Goal: Information Seeking & Learning: Learn about a topic

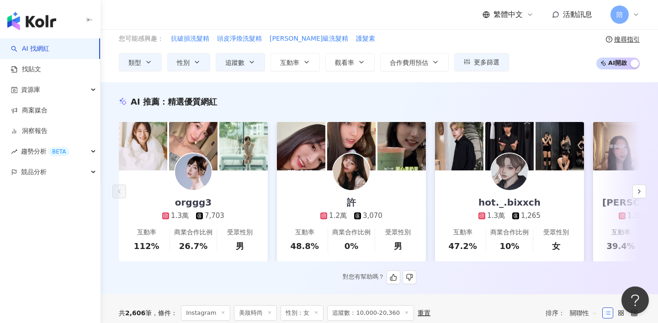
scroll to position [42, 0]
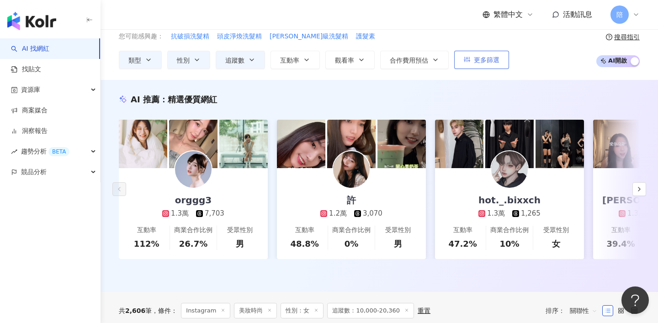
click at [462, 60] on button "更多篩選" at bounding box center [481, 60] width 55 height 18
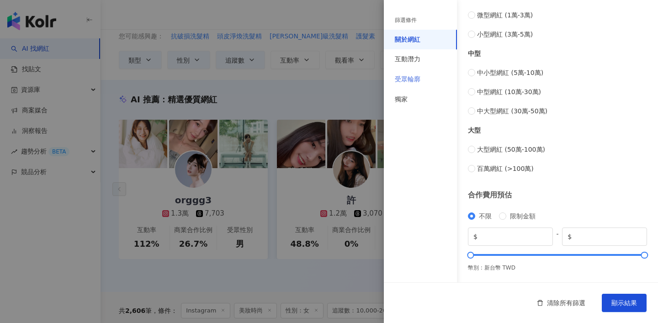
click at [410, 73] on div "受眾輪廓" at bounding box center [420, 79] width 73 height 20
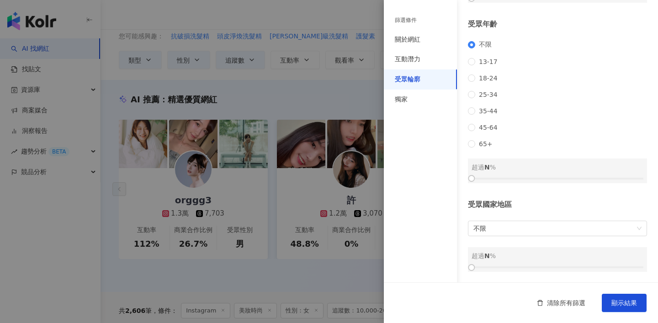
scroll to position [124, 0]
click at [280, 196] on div at bounding box center [329, 161] width 658 height 323
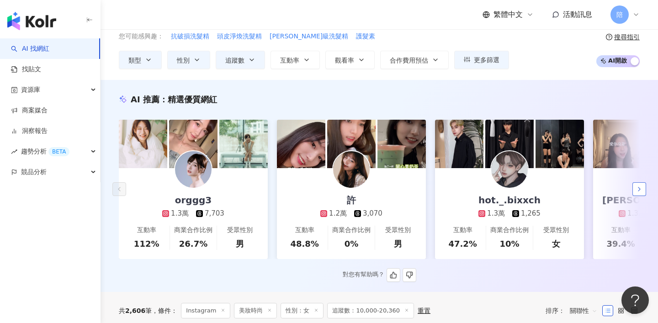
click at [638, 187] on polyline "button" at bounding box center [639, 189] width 2 height 4
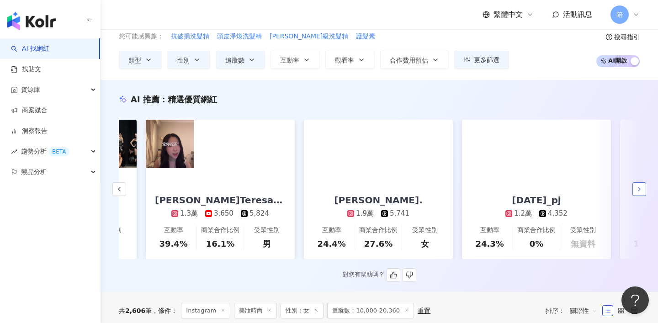
scroll to position [0, 474]
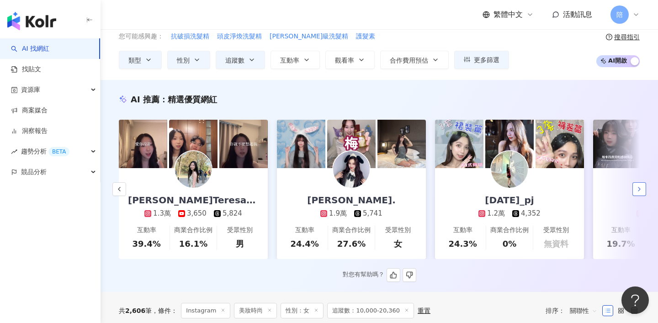
click at [644, 186] on button "button" at bounding box center [639, 189] width 14 height 14
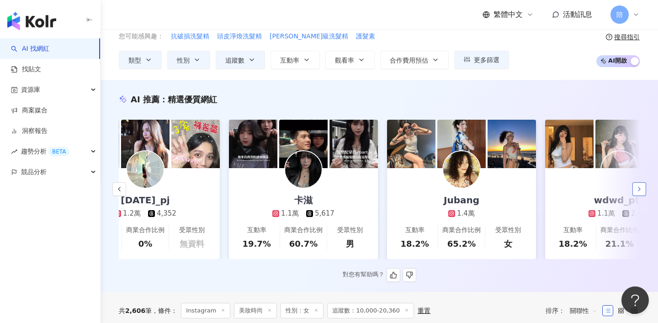
scroll to position [0, 949]
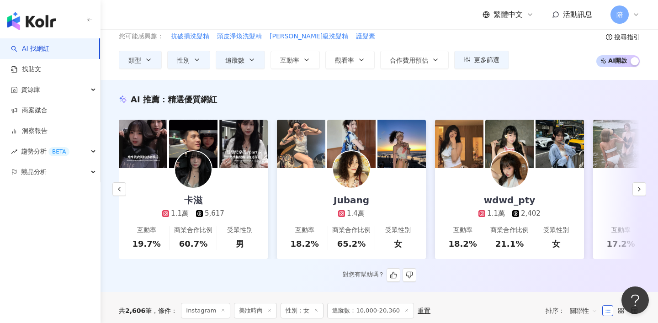
click at [359, 172] on img at bounding box center [351, 169] width 37 height 37
click at [637, 188] on icon "button" at bounding box center [639, 189] width 7 height 7
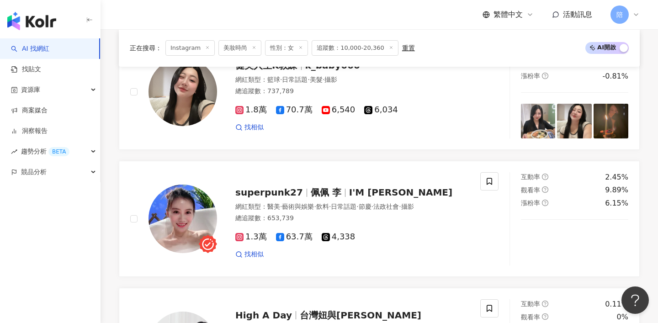
scroll to position [504, 0]
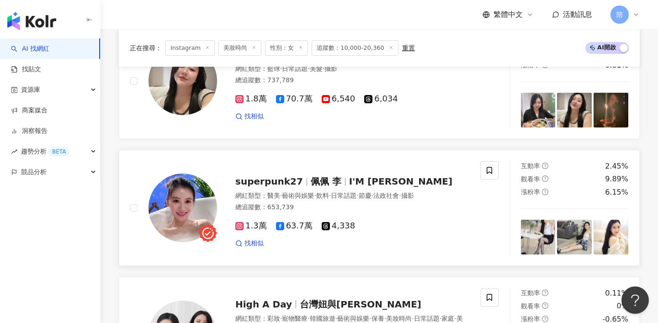
click at [311, 181] on span "佩佩 李" at bounding box center [326, 181] width 31 height 11
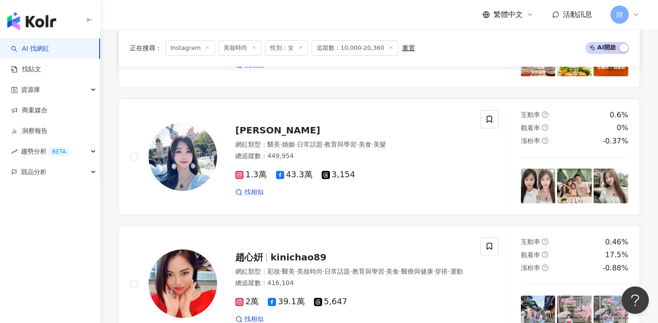
scroll to position [1265, 0]
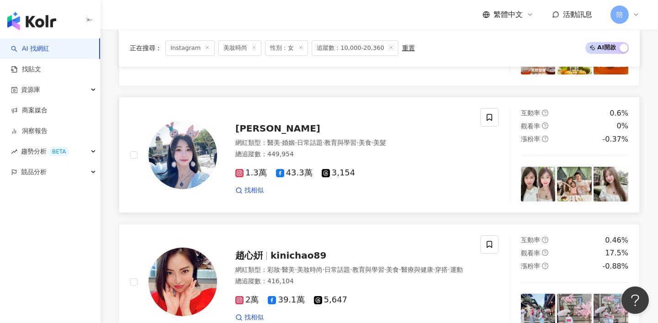
click at [276, 130] on span "Vina 薇娜" at bounding box center [277, 128] width 85 height 11
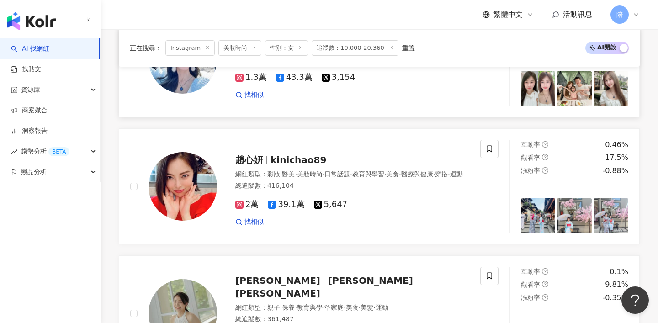
scroll to position [1410, 0]
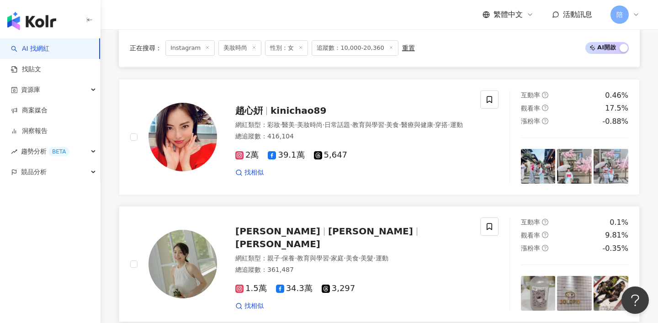
click at [292, 230] on div "許岑葦 Haley 許岑葦 Haley 網紅類型 ： 親子 · 保養 · 教育與學習 · 家庭 · 美食 · 美髮 · 運動 總追蹤數 ： 361,487 1…" at bounding box center [343, 264] width 252 height 93
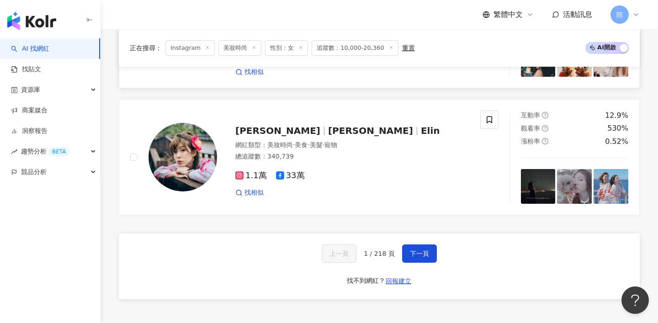
scroll to position [1872, 0]
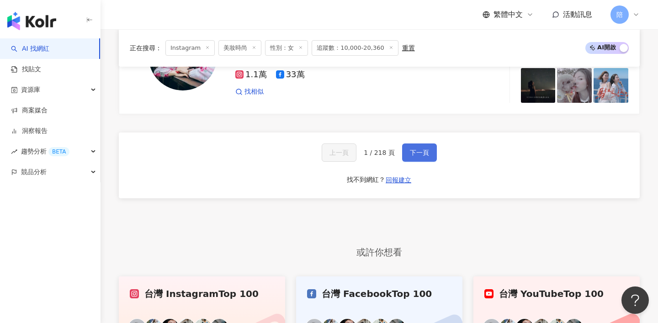
click at [410, 149] on span "下一頁" at bounding box center [419, 152] width 19 height 7
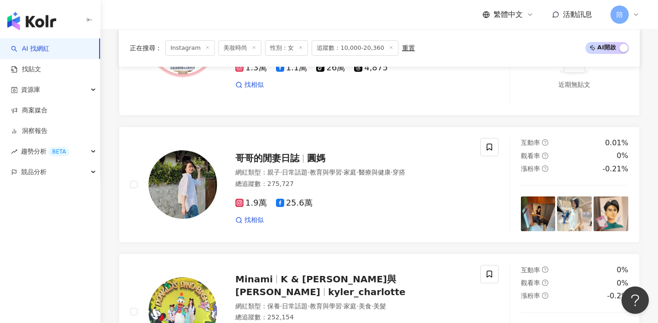
scroll to position [1037, 0]
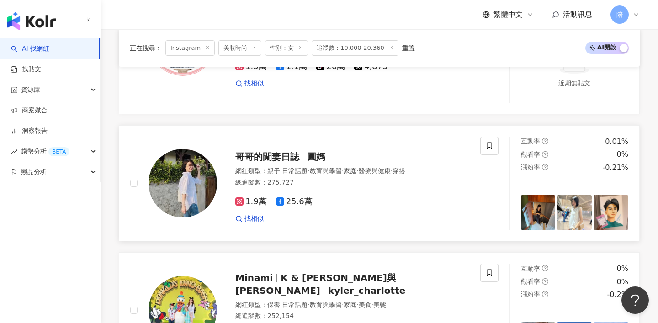
click at [293, 162] on div "哥哥的閒妻日誌 圓媽" at bounding box center [352, 156] width 234 height 13
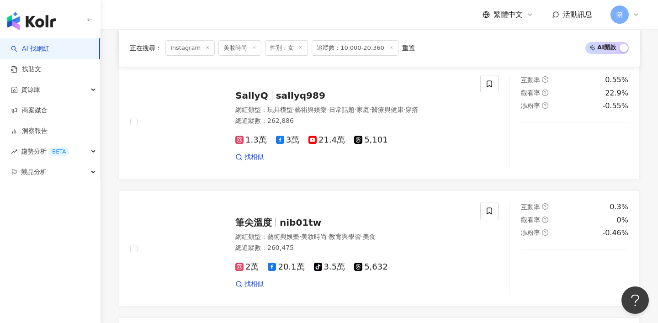
scroll to position [1720, 0]
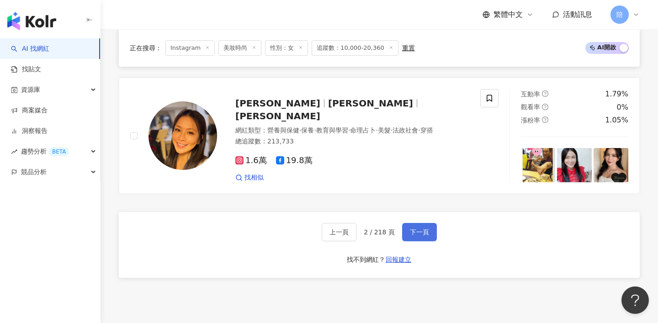
click at [418, 228] on button "下一頁" at bounding box center [419, 232] width 35 height 18
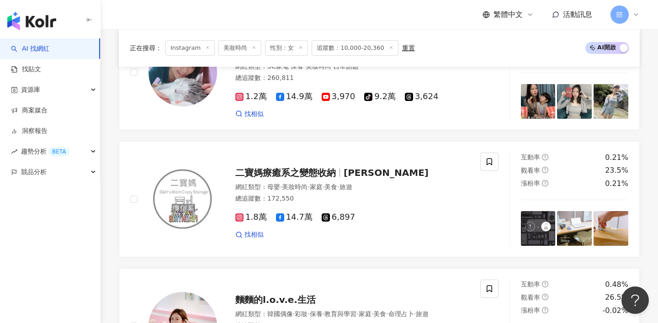
scroll to position [1646, 0]
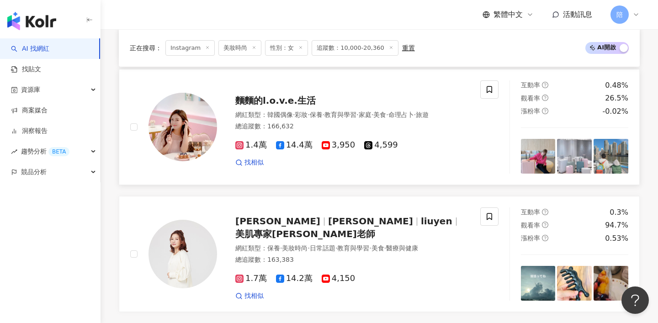
click at [288, 100] on span "麵麵的l.o.v.e.生活" at bounding box center [275, 100] width 80 height 11
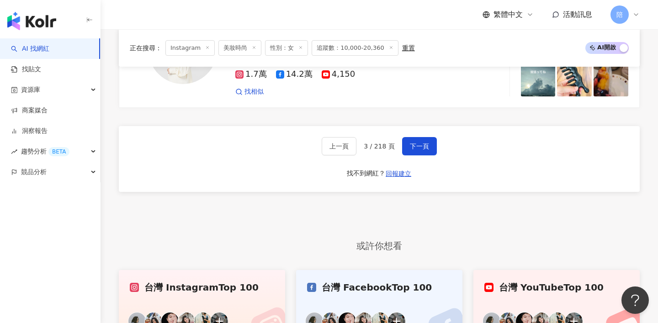
scroll to position [1825, 0]
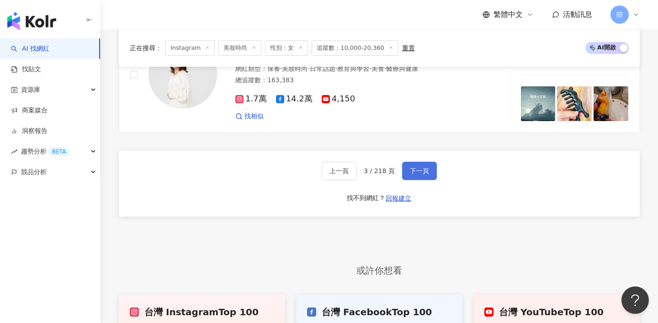
click at [405, 169] on button "下一頁" at bounding box center [419, 171] width 35 height 18
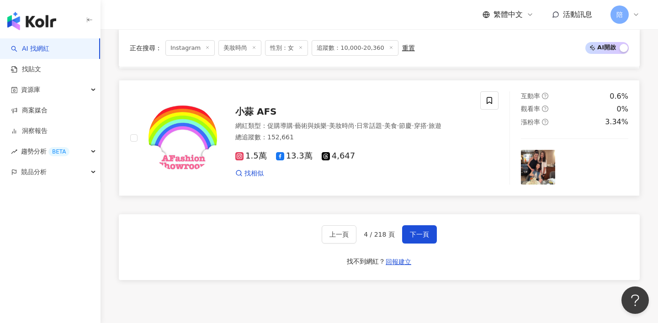
scroll to position [1698, 0]
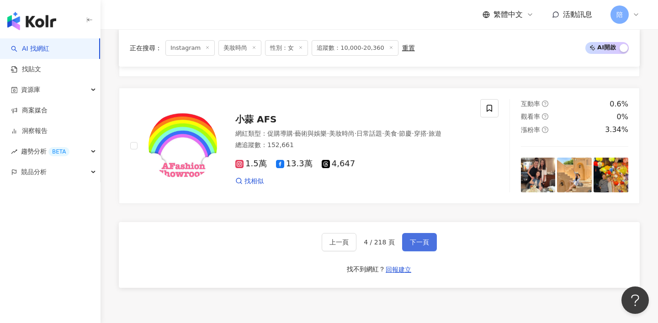
click at [418, 233] on button "下一頁" at bounding box center [419, 242] width 35 height 18
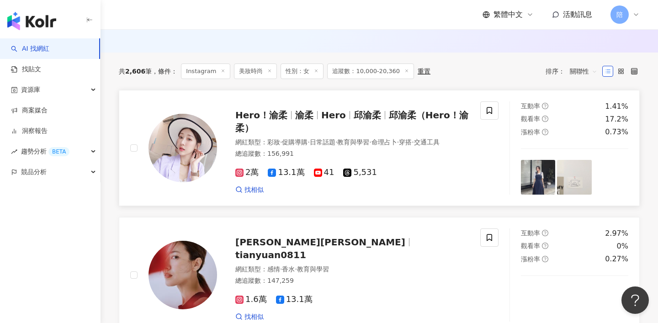
scroll to position [283, 0]
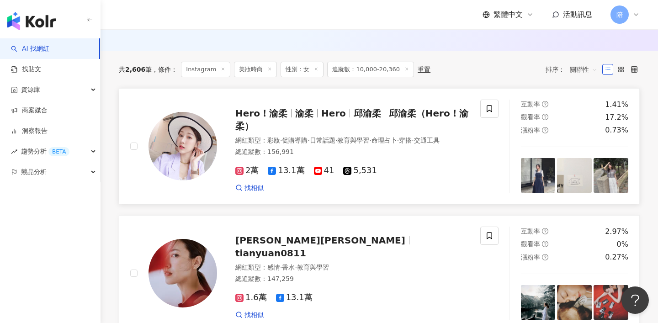
click at [308, 108] on div "Hero！渝柔 渝柔 Hero 邱渝柔 邱渝柔（Hero！渝柔）" at bounding box center [352, 120] width 234 height 26
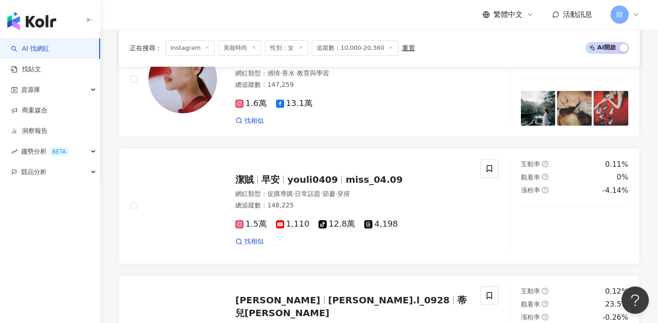
scroll to position [488, 0]
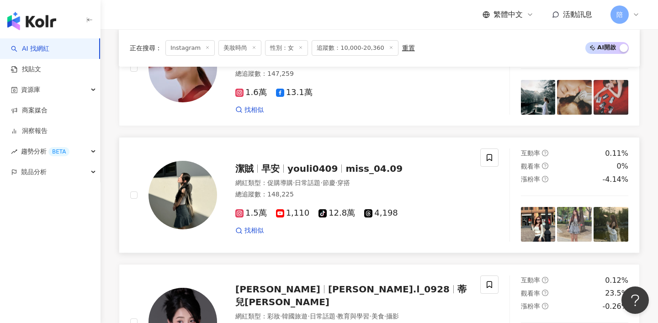
click at [349, 165] on span "miss_04.09" at bounding box center [373, 168] width 57 height 11
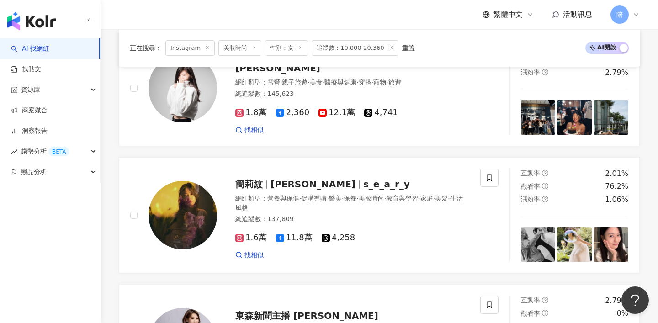
scroll to position [851, 0]
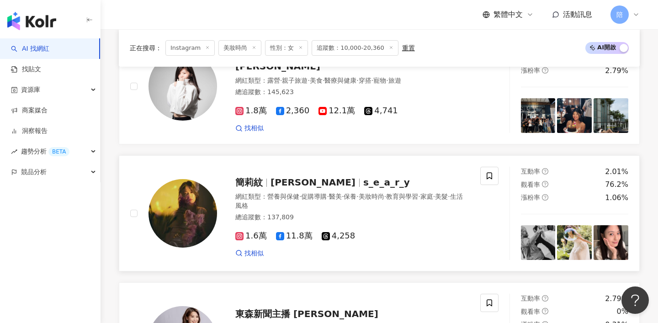
click at [368, 189] on div "簡莉紋 Isabella Chien s_e_a_r_y 網紅類型 ： 營養與保健 · 促購導購 · 醫美 · 保養 · 美妝時尚 · 教育與學習 · 家庭 …" at bounding box center [343, 213] width 252 height 89
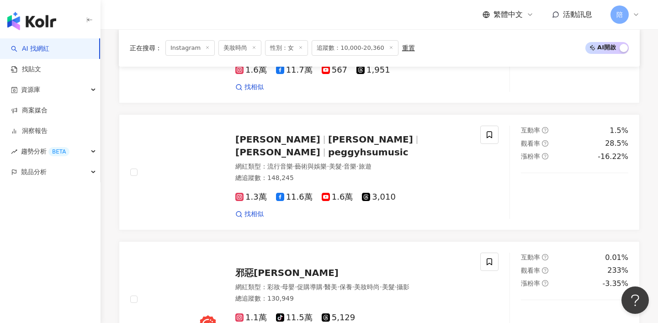
scroll to position [1380, 0]
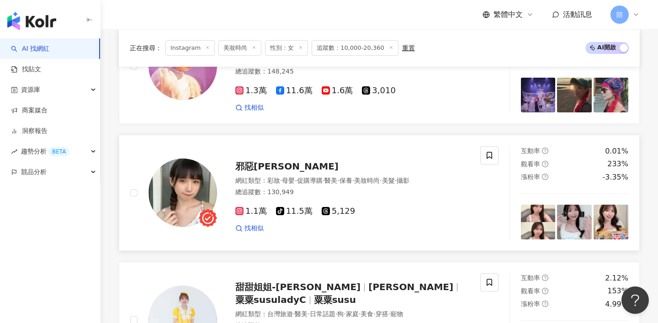
click at [255, 170] on span "邪惡[PERSON_NAME]" at bounding box center [286, 166] width 103 height 11
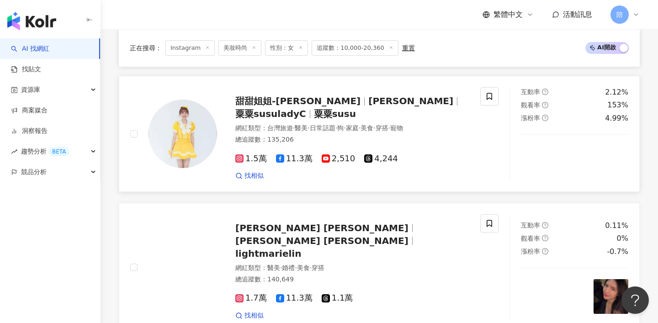
scroll to position [1614, 0]
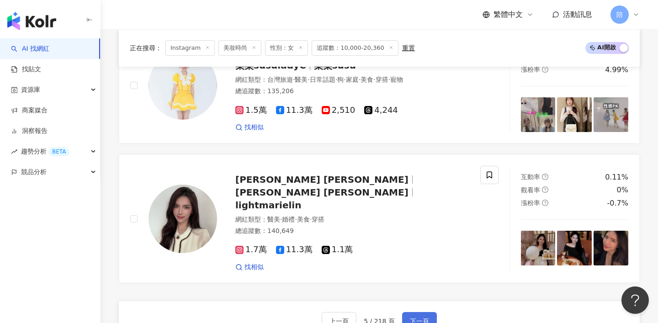
click at [420, 318] on span "下一頁" at bounding box center [419, 321] width 19 height 7
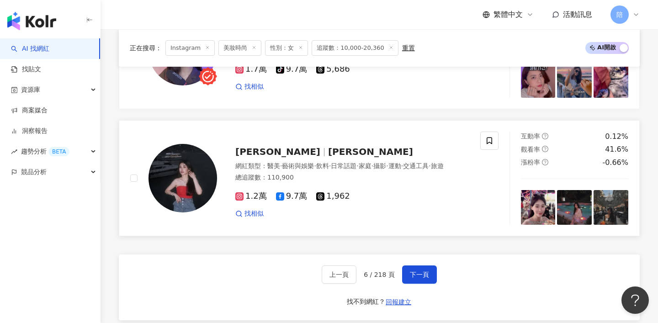
scroll to position [1662, 0]
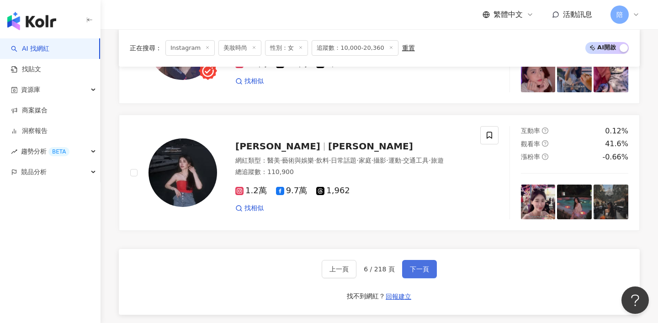
click at [412, 264] on button "下一頁" at bounding box center [419, 269] width 35 height 18
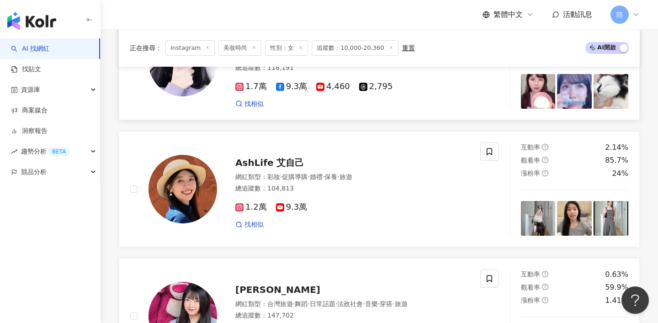
scroll to position [497, 0]
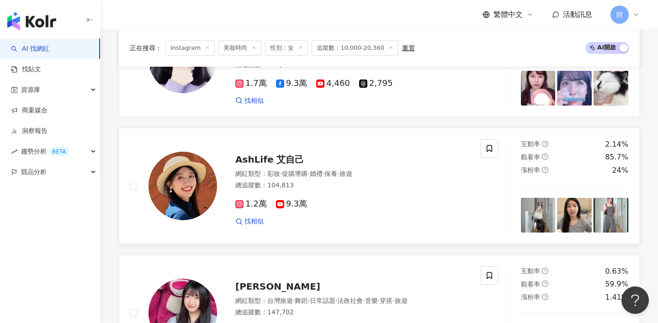
click at [286, 159] on span "AshLife 艾自己" at bounding box center [269, 159] width 69 height 11
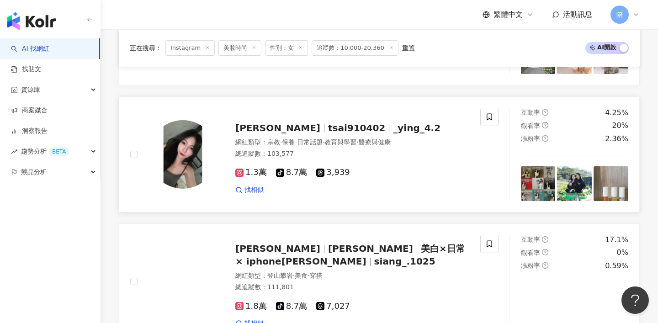
scroll to position [1037, 0]
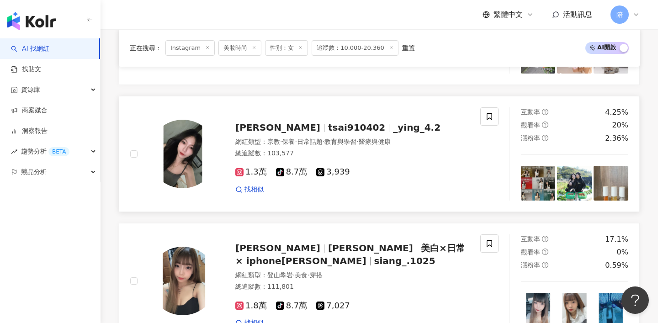
click at [393, 128] on span "_ying_4.2" at bounding box center [417, 127] width 48 height 11
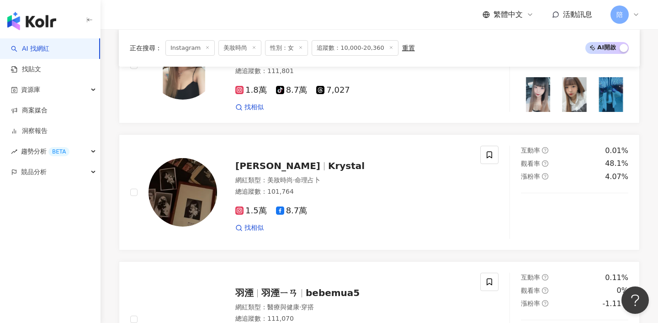
scroll to position [1636, 0]
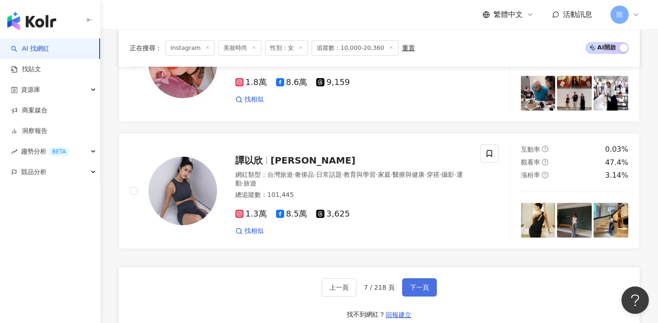
click at [410, 285] on span "下一頁" at bounding box center [419, 287] width 19 height 7
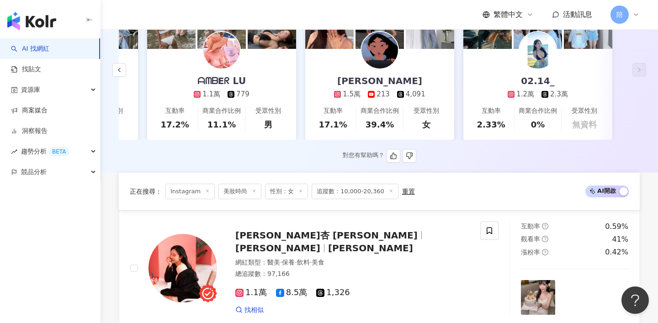
scroll to position [310, 0]
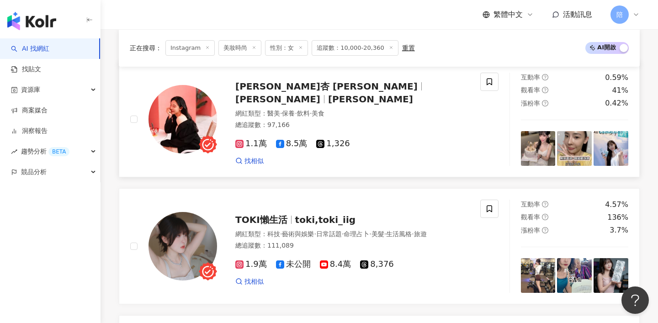
click at [320, 94] on span "周妍杏" at bounding box center [277, 99] width 85 height 11
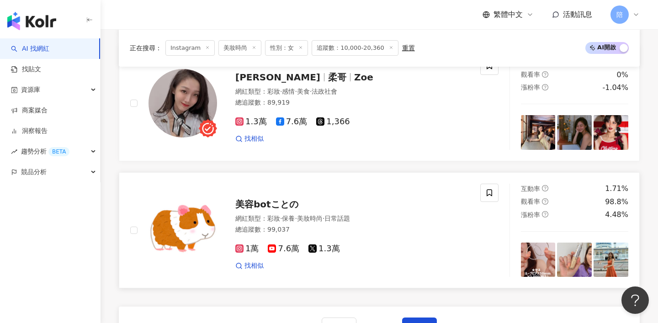
scroll to position [1609, 0]
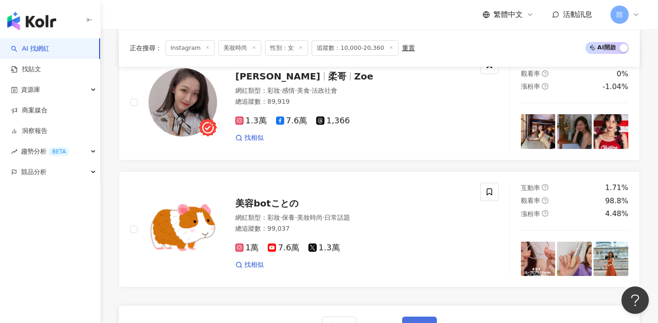
click at [414, 317] on button "下一頁" at bounding box center [419, 326] width 35 height 18
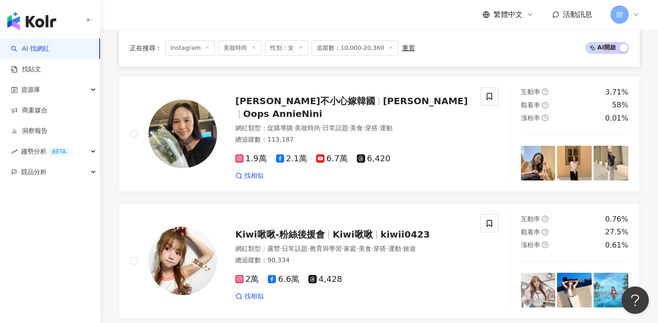
scroll to position [1436, 0]
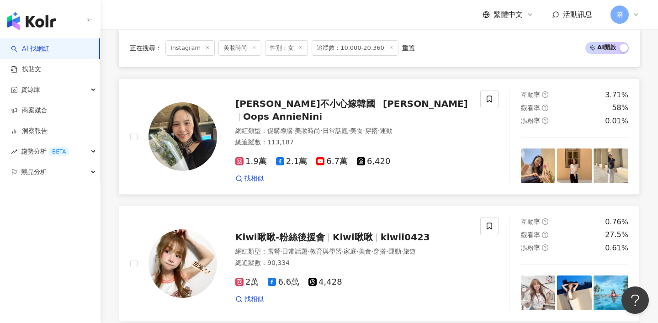
click at [295, 101] on span "Oops妮妮不小心嫁韓國" at bounding box center [305, 103] width 140 height 11
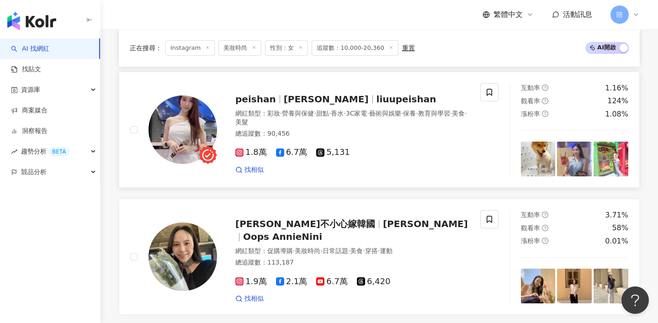
scroll to position [1692, 0]
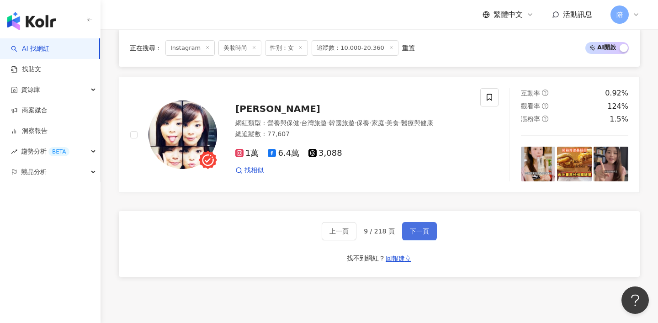
click at [416, 232] on span "下一頁" at bounding box center [419, 231] width 19 height 7
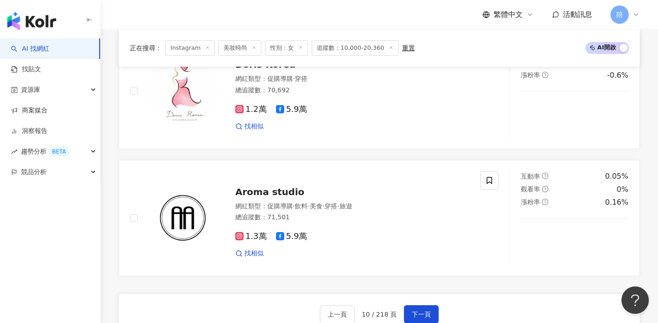
scroll to position [1618, 0]
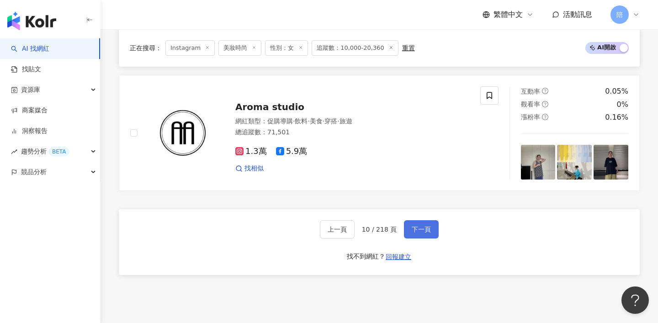
click at [412, 233] on span "下一頁" at bounding box center [421, 229] width 19 height 7
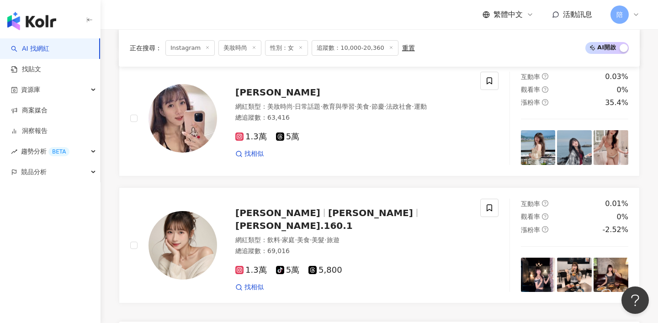
scroll to position [1672, 0]
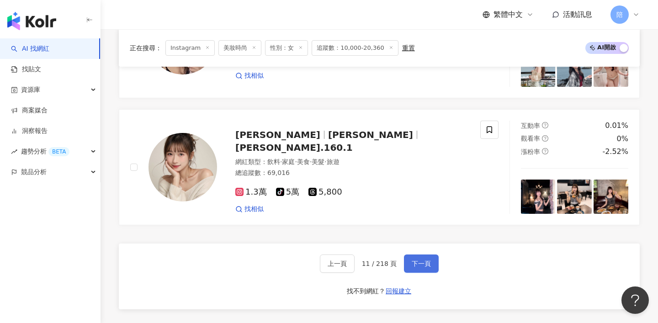
click at [420, 260] on span "下一頁" at bounding box center [421, 263] width 19 height 7
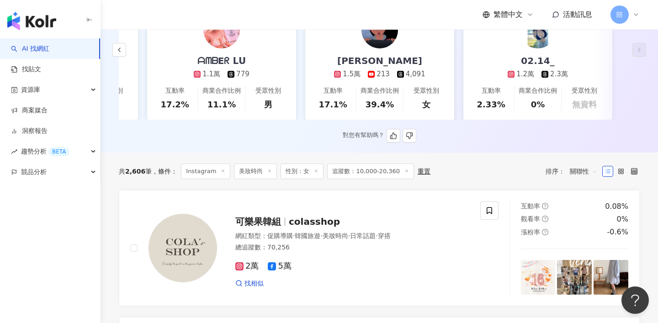
scroll to position [246, 0]
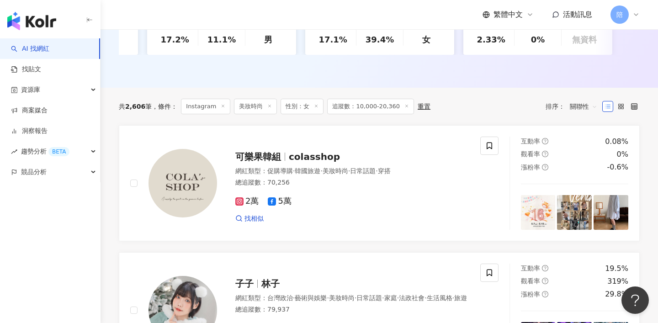
click at [624, 105] on label at bounding box center [621, 106] width 11 height 11
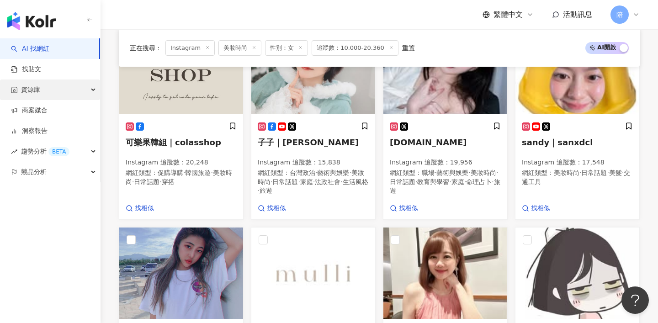
scroll to position [0, 0]
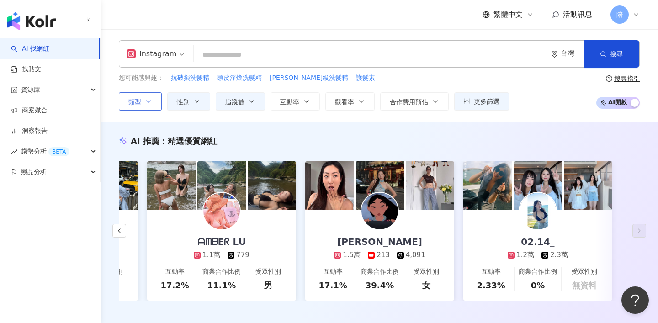
click at [148, 101] on icon "button" at bounding box center [149, 102] width 4 height 2
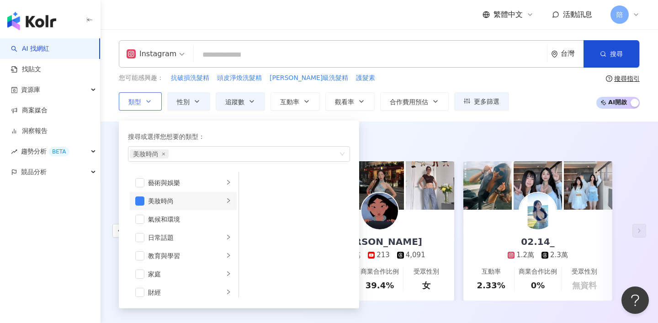
click at [184, 202] on div "美妝時尚" at bounding box center [186, 201] width 76 height 10
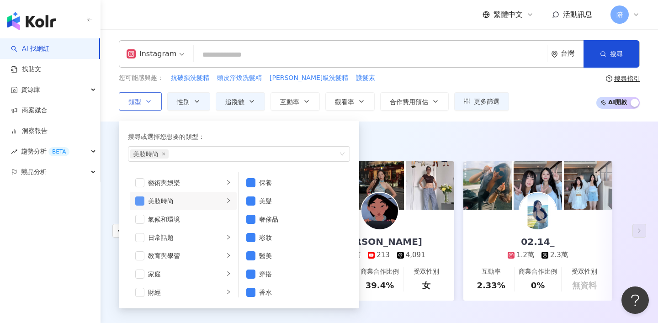
click at [140, 200] on span "button" at bounding box center [139, 200] width 9 height 9
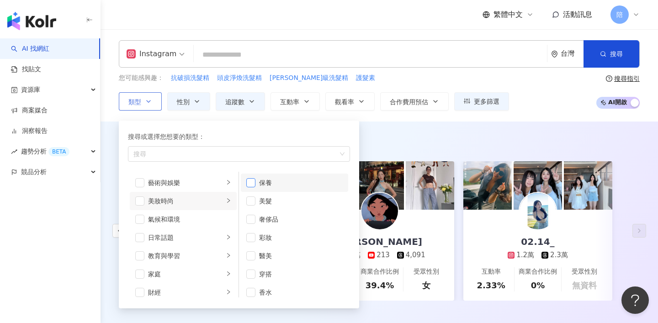
click at [247, 182] on span "button" at bounding box center [250, 182] width 9 height 9
click at [250, 205] on li "美髮" at bounding box center [294, 201] width 107 height 18
click at [253, 239] on span "button" at bounding box center [250, 237] width 9 height 9
click at [252, 253] on span "button" at bounding box center [250, 255] width 9 height 9
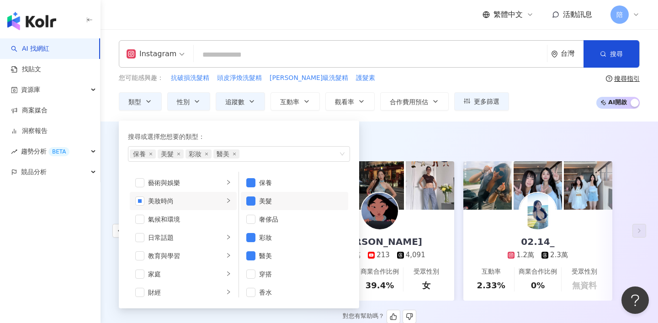
click at [425, 140] on div "AI 推薦 ： 精選優質網紅" at bounding box center [379, 140] width 521 height 11
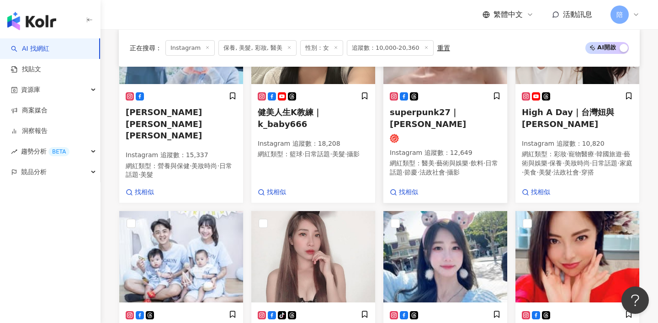
scroll to position [498, 0]
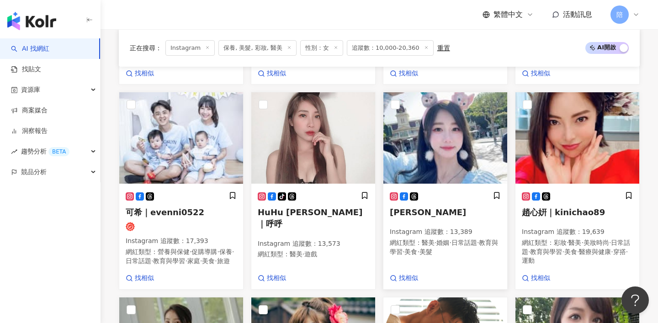
click at [406, 207] on span "Vina 薇娜" at bounding box center [428, 212] width 76 height 10
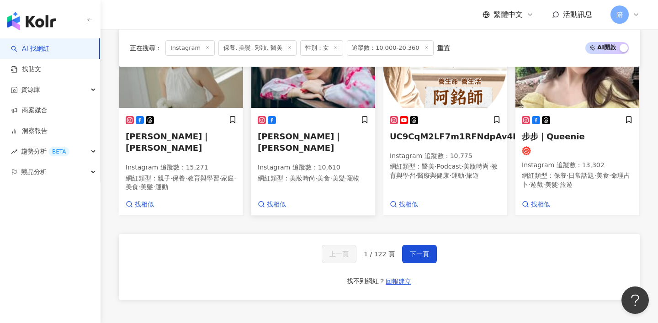
scroll to position [782, 0]
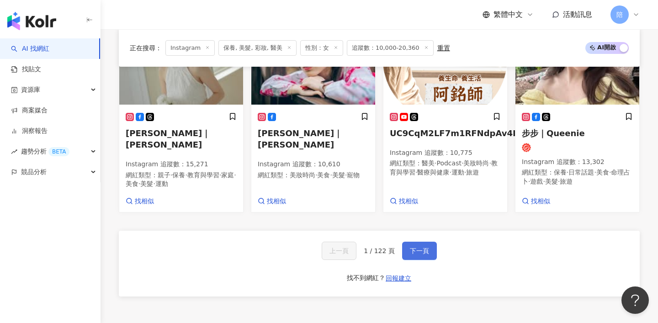
click at [420, 247] on span "下一頁" at bounding box center [419, 250] width 19 height 7
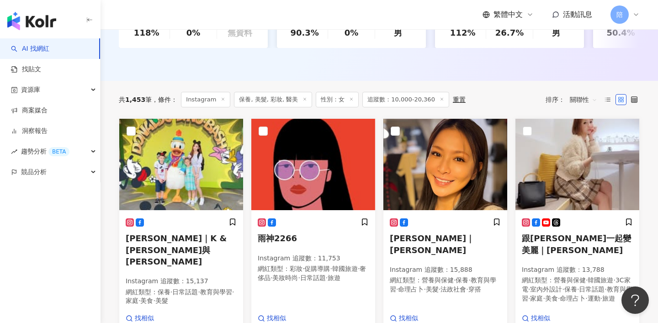
scroll to position [253, 0]
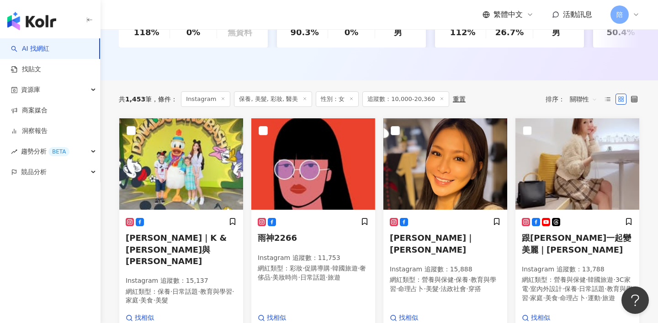
click at [585, 100] on span "關聯性" at bounding box center [583, 99] width 27 height 15
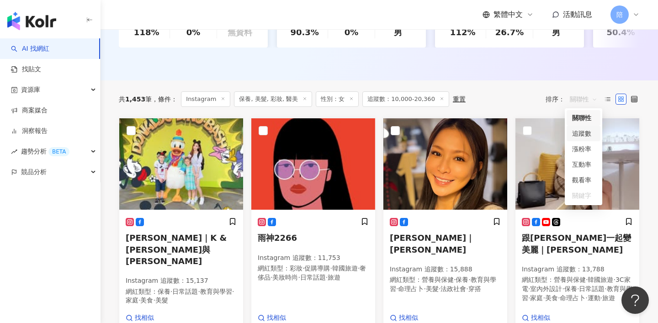
click at [535, 83] on div "共 1,453 筆 條件 ： Instagram 保養, 美髮, 彩妝, 醫美 性別：女 追蹤數：10,000-20,360 重置 排序： 關聯性" at bounding box center [379, 98] width 521 height 37
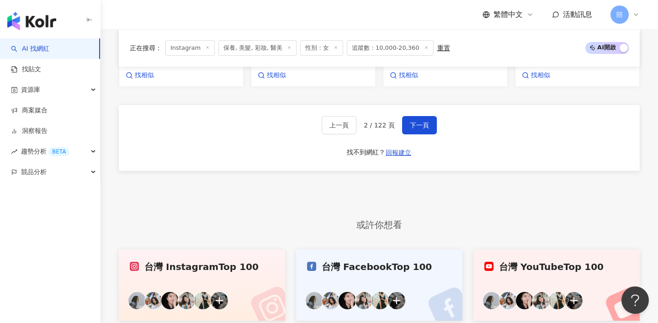
scroll to position [796, 0]
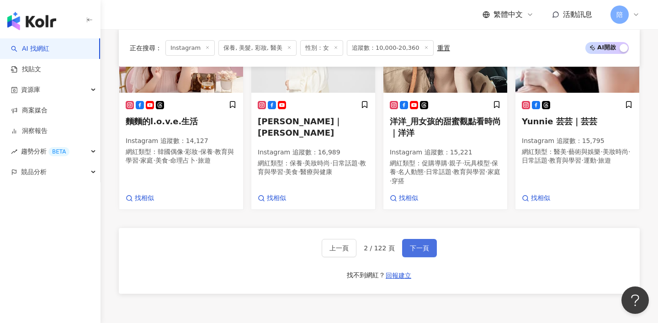
click at [420, 244] on span "下一頁" at bounding box center [419, 247] width 19 height 7
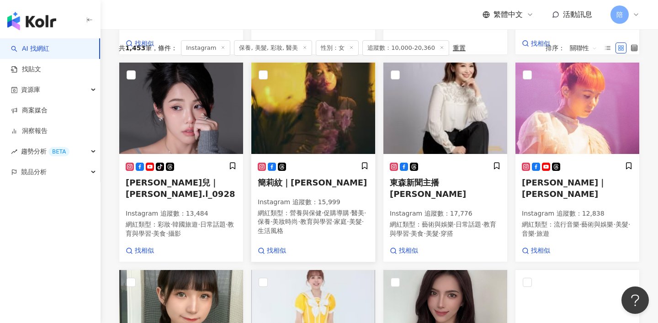
scroll to position [0, 0]
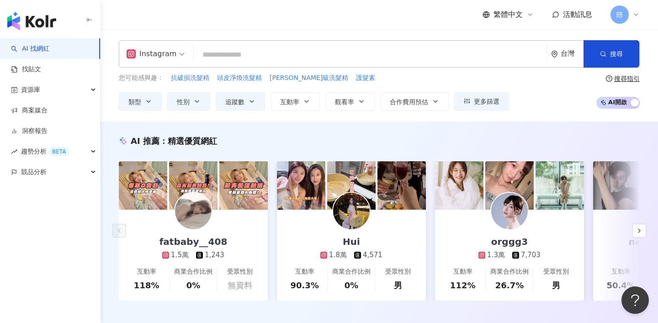
click at [221, 54] on input "search" at bounding box center [370, 54] width 346 height 17
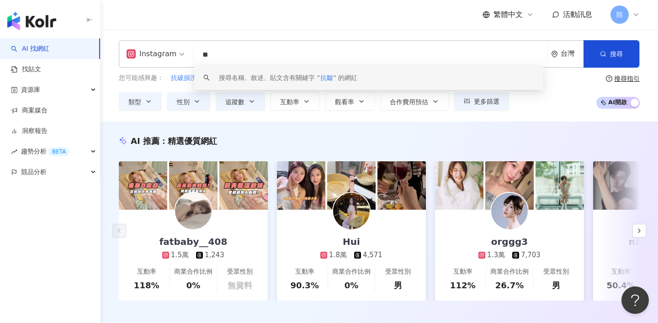
type input "*"
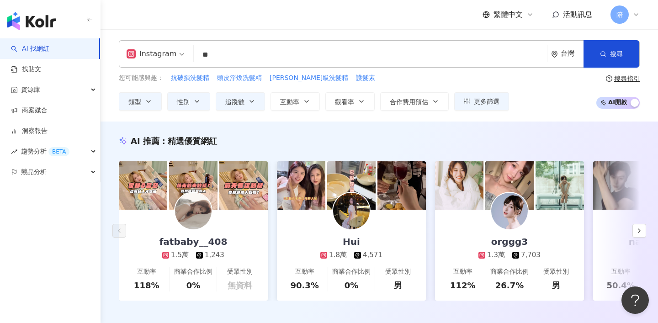
type input "*"
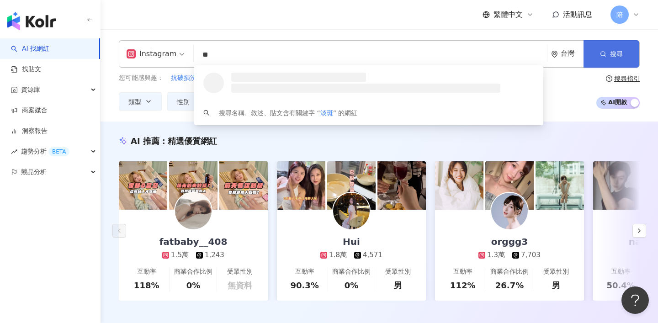
type input "**"
click at [615, 59] on button "搜尋" at bounding box center [612, 53] width 56 height 27
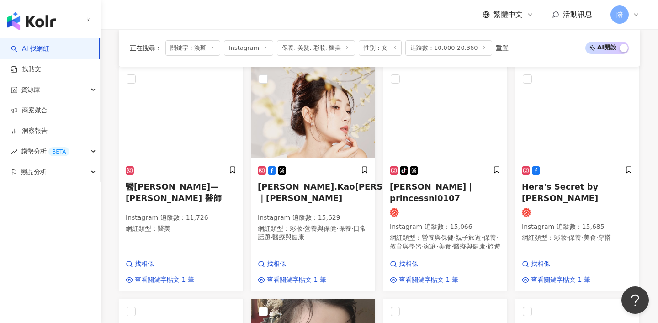
scroll to position [313, 0]
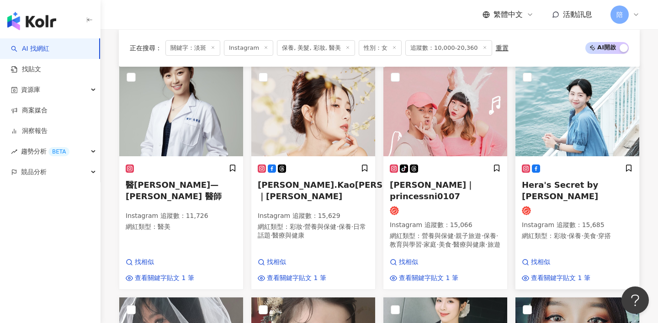
click at [582, 182] on span "Hera's Secret by Hera Wong" at bounding box center [560, 190] width 76 height 21
click at [539, 193] on span "Hera's Secret by Hera Wong" at bounding box center [560, 190] width 76 height 21
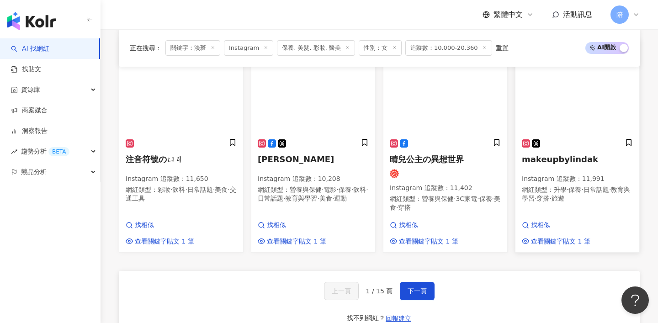
scroll to position [813, 0]
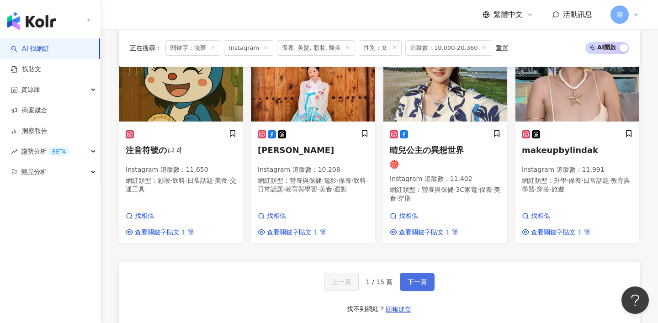
click at [412, 278] on span "下一頁" at bounding box center [417, 281] width 19 height 7
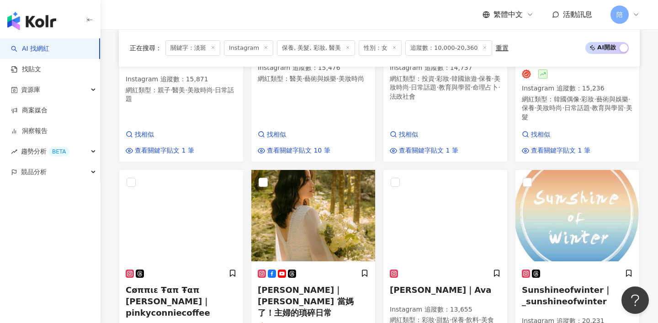
scroll to position [834, 0]
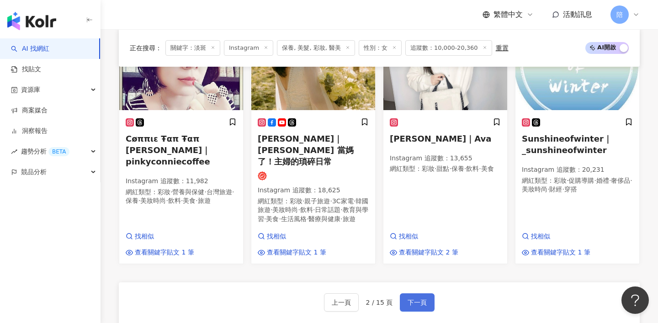
click at [414, 293] on button "下一頁" at bounding box center [417, 302] width 35 height 18
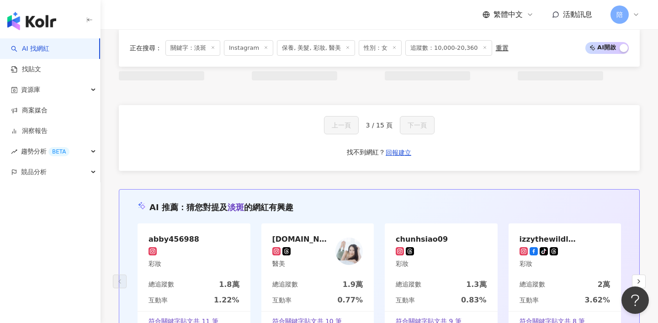
scroll to position [683, 0]
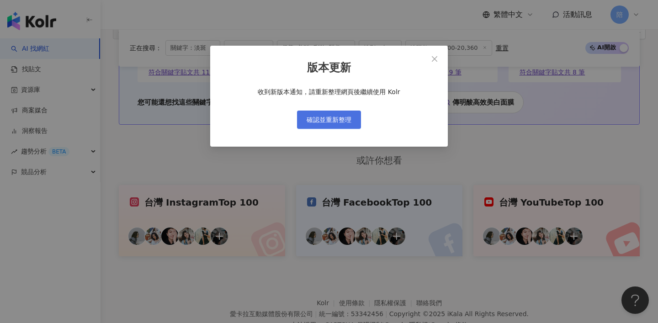
click at [335, 121] on span "確認並重新整理" at bounding box center [329, 119] width 45 height 7
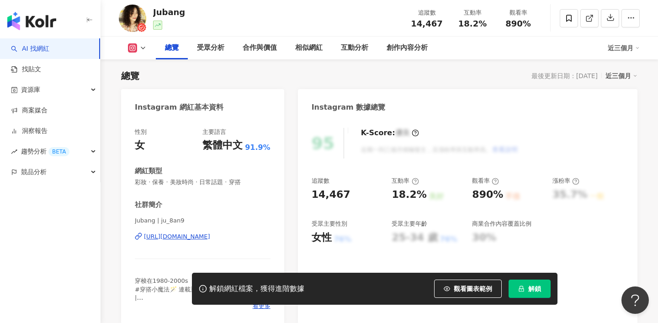
click at [210, 235] on div "https://www.instagram.com/ju_8an9/" at bounding box center [177, 237] width 66 height 8
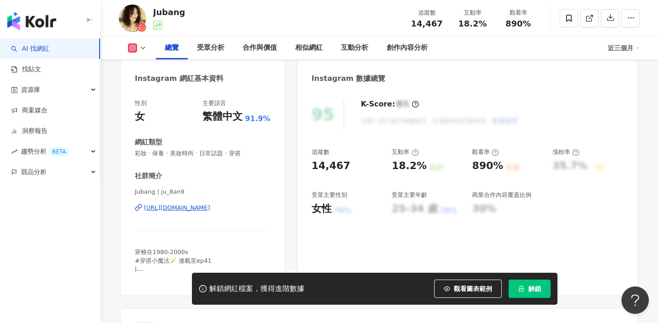
scroll to position [86, 0]
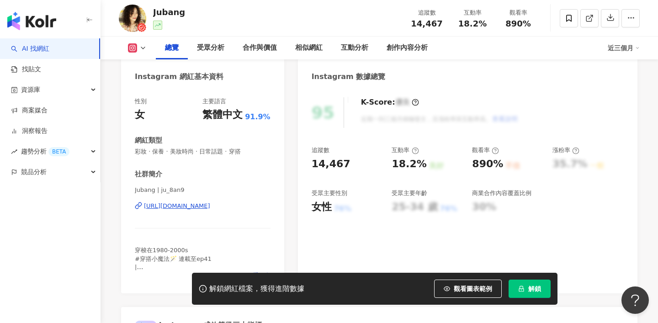
click at [210, 207] on div "https://www.instagram.com/ju_8an9/" at bounding box center [177, 206] width 66 height 8
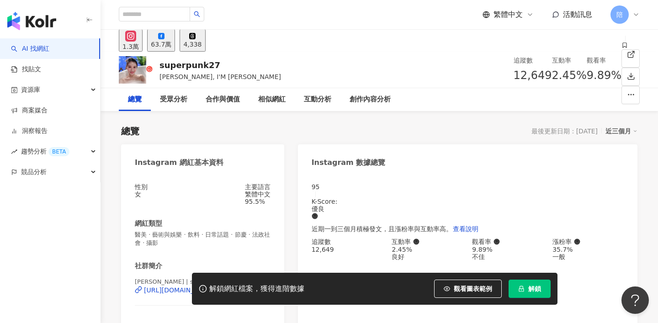
click at [175, 278] on div "佩佩 李 | superpunk27 https://www.instagram.com/superpunk27/" at bounding box center [203, 297] width 136 height 39
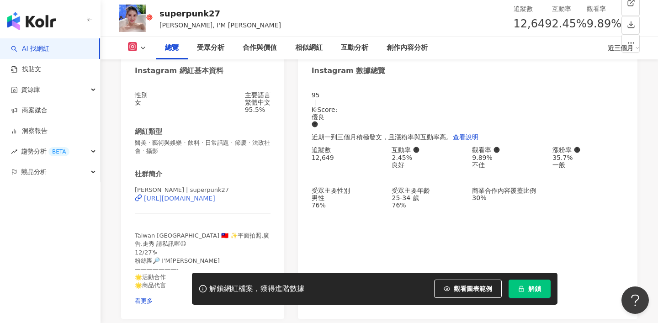
click at [171, 202] on div "https://www.instagram.com/superpunk27/" at bounding box center [179, 198] width 71 height 7
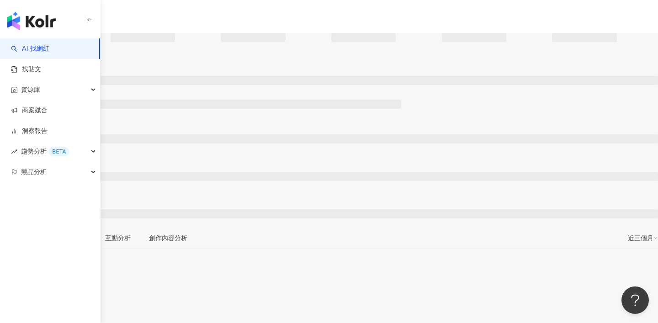
scroll to position [65, 0]
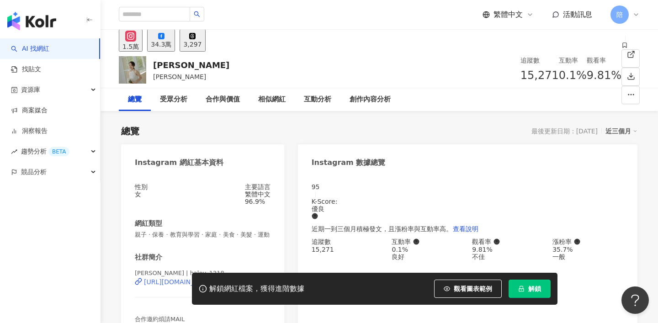
click at [204, 278] on div "[URL][DOMAIN_NAME]" at bounding box center [179, 281] width 71 height 7
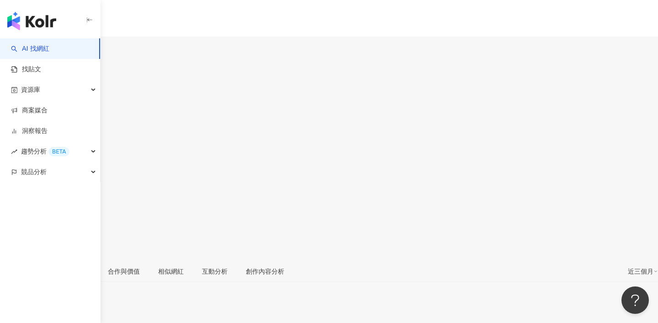
scroll to position [98, 0]
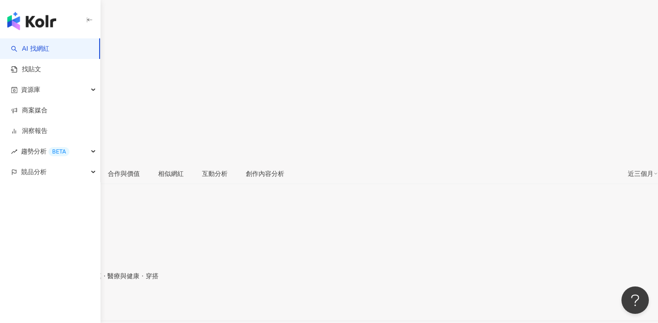
click at [80, 302] on div "https://www.instagram.com/w131215/" at bounding box center [44, 305] width 71 height 7
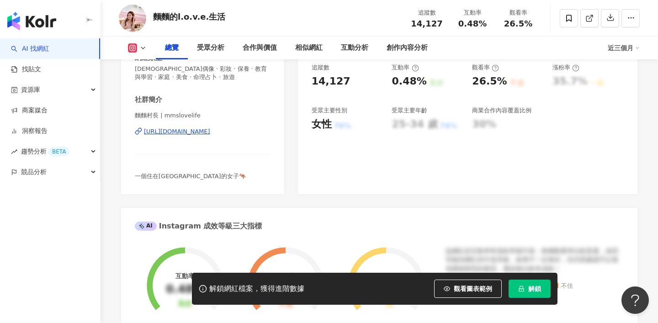
scroll to position [158, 0]
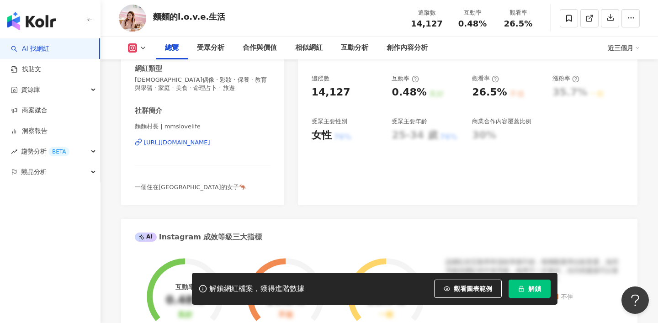
click at [210, 140] on div "https://www.instagram.com/mmslovelife/" at bounding box center [177, 142] width 66 height 8
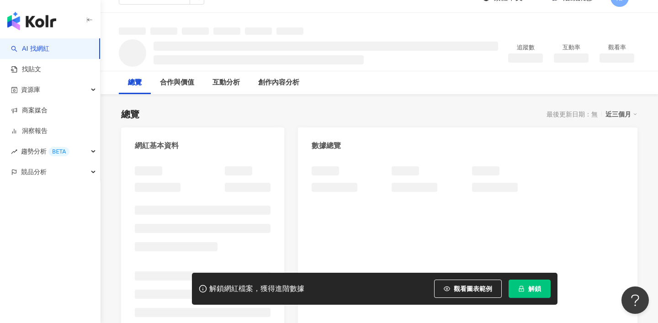
scroll to position [64, 0]
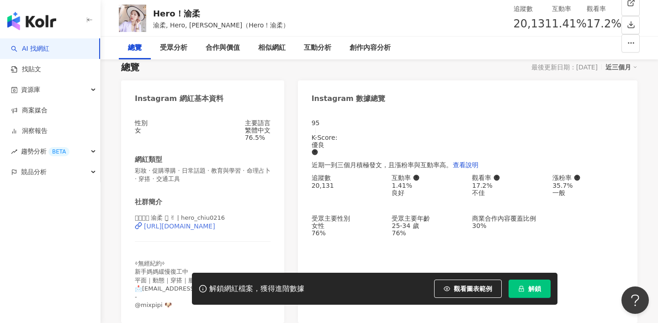
click at [208, 230] on div "https://www.instagram.com/hero_chiu0216/" at bounding box center [179, 226] width 71 height 7
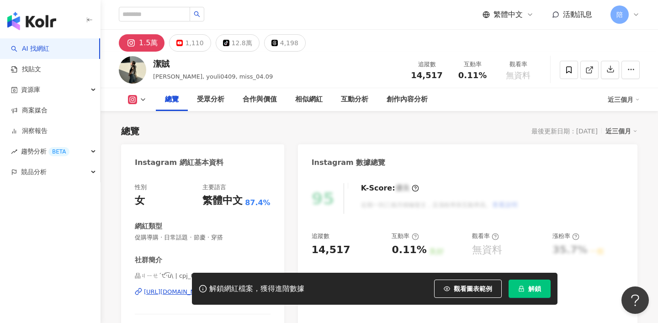
scroll to position [35, 0]
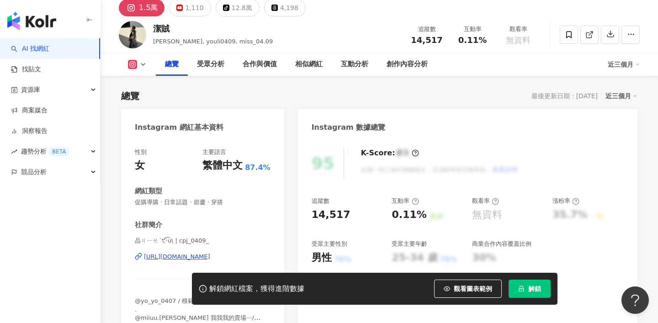
click at [196, 258] on div "https://www.instagram.com/cpj_0409_/" at bounding box center [177, 257] width 66 height 8
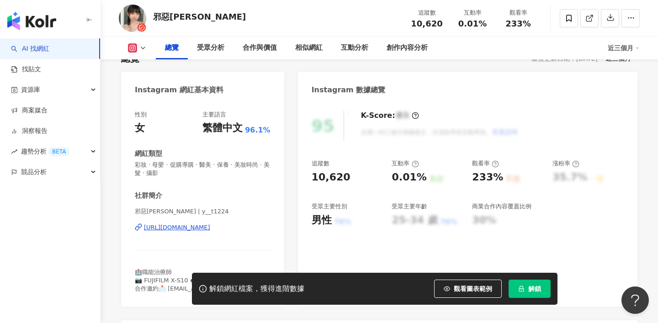
click at [210, 227] on div "https://www.instagram.com/y__t1224/" at bounding box center [177, 227] width 66 height 8
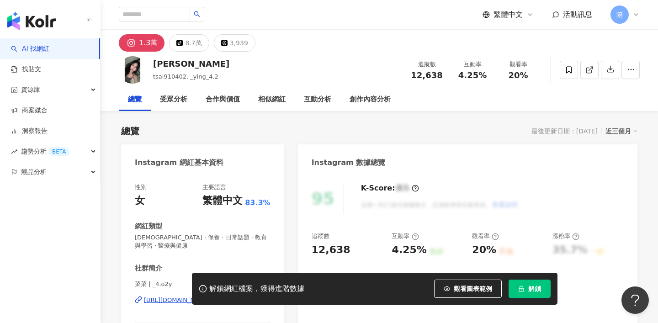
scroll to position [33, 0]
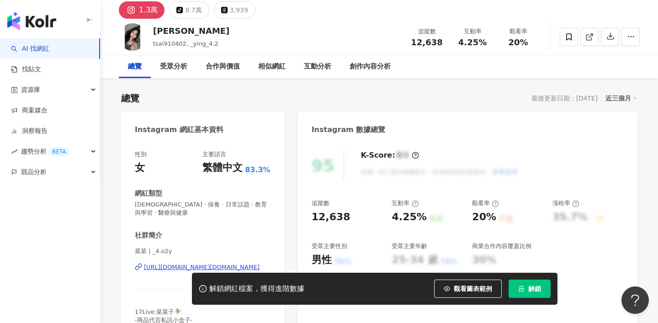
click at [201, 263] on div "https://www.instagram.com/_4.o2y/" at bounding box center [202, 267] width 116 height 8
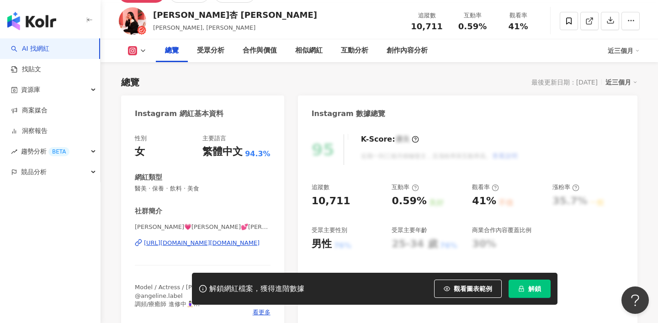
scroll to position [52, 0]
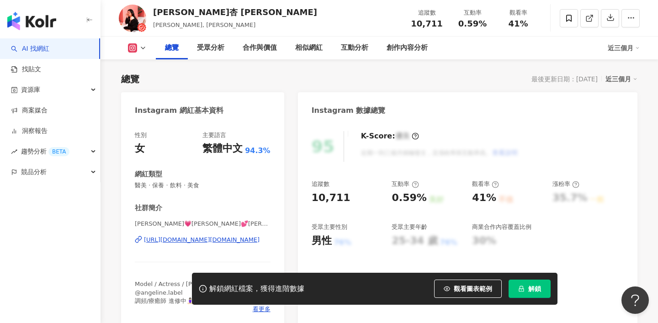
click at [232, 238] on div "https://www.instagram.com/angeline.chou/" at bounding box center [202, 240] width 116 height 8
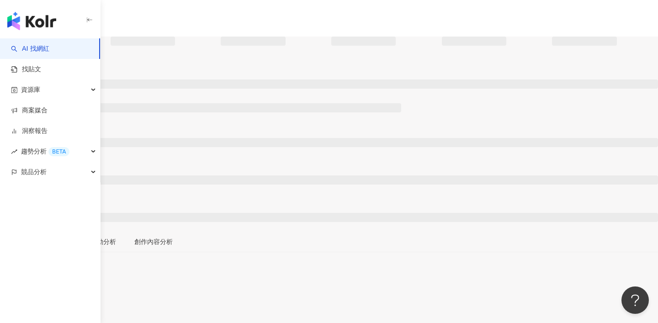
scroll to position [71, 0]
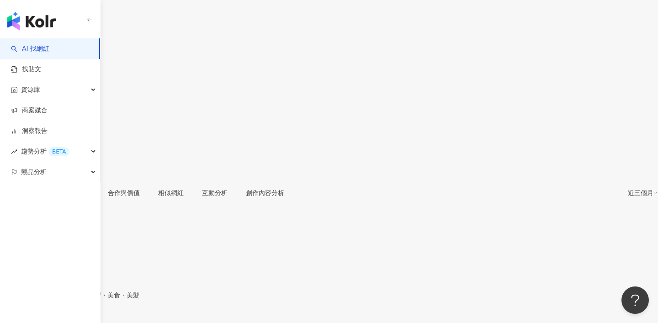
click at [80, 321] on div "https://www.instagram.com/vina0908/" at bounding box center [44, 324] width 71 height 7
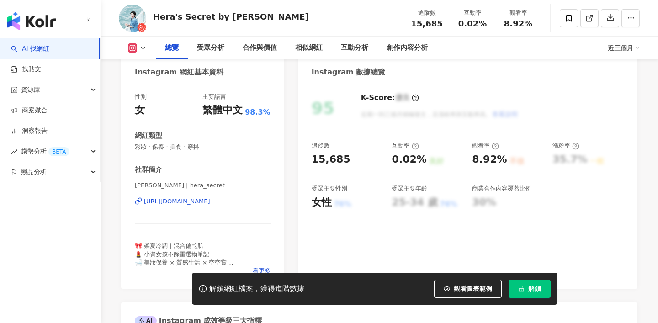
scroll to position [107, 0]
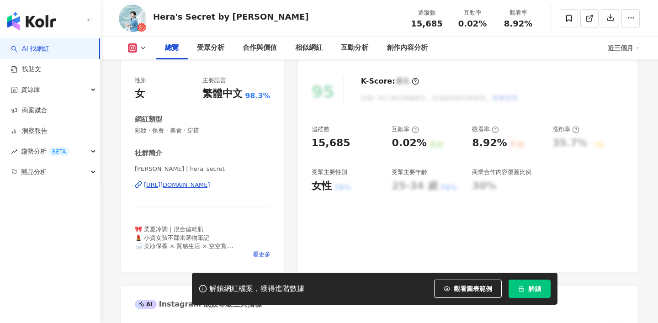
click at [210, 186] on div "https://www.instagram.com/hera_secret/" at bounding box center [177, 185] width 66 height 8
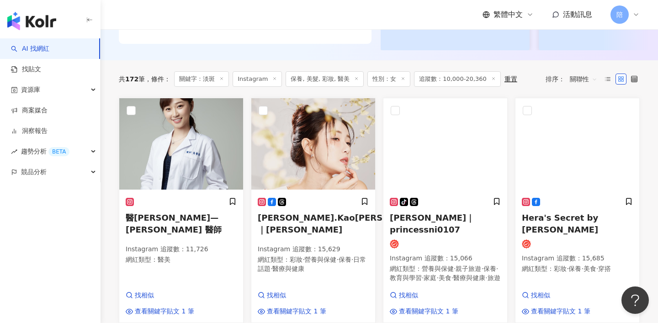
scroll to position [226, 0]
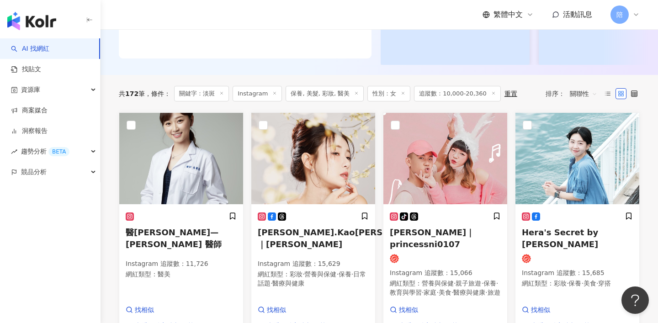
click at [593, 94] on span "關聯性" at bounding box center [583, 93] width 27 height 15
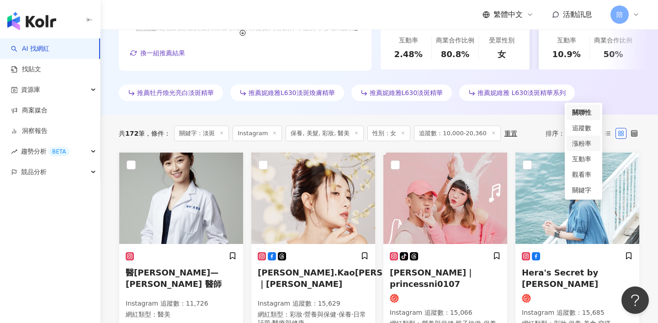
scroll to position [238, 0]
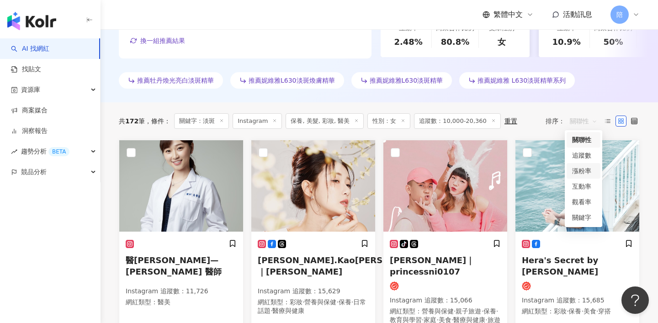
click at [575, 168] on div "漲粉率" at bounding box center [583, 171] width 23 height 10
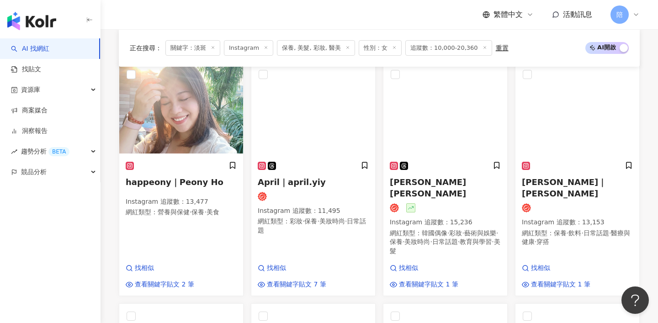
scroll to position [329, 0]
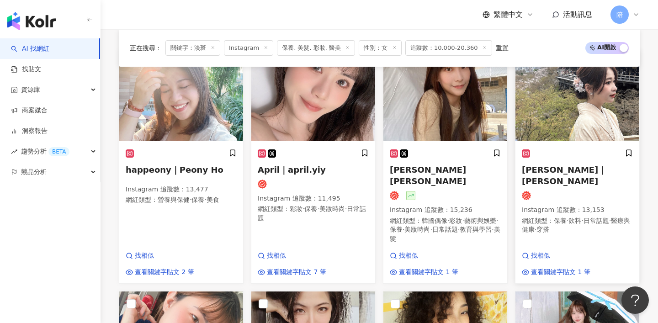
click at [547, 169] on span "羅郁婷｜婷婷" at bounding box center [564, 175] width 85 height 21
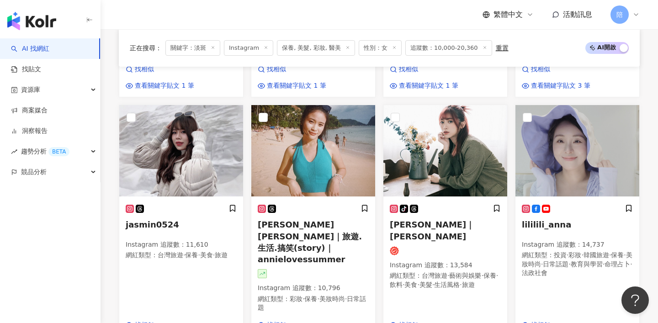
scroll to position [736, 0]
click at [315, 219] on h5 "Annie安妮｜旅遊.生活.搞笑(story)｜annielovessummer" at bounding box center [313, 242] width 111 height 46
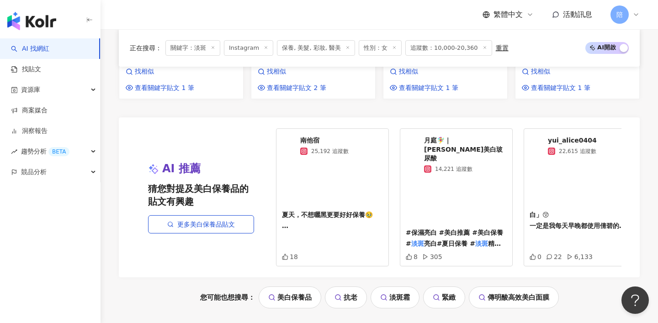
scroll to position [991, 0]
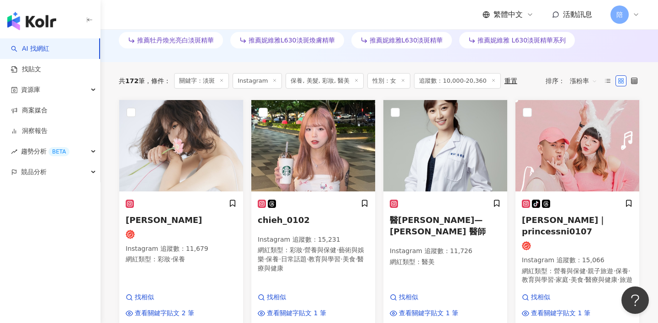
scroll to position [280, 0]
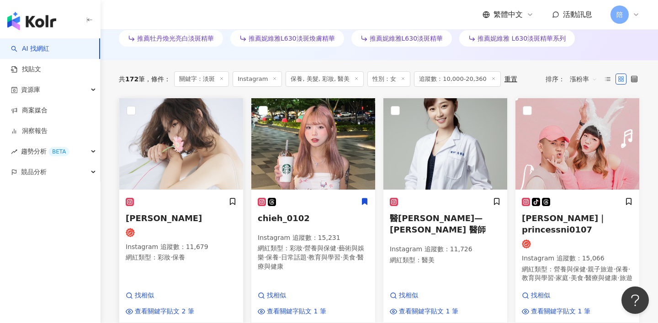
click at [136, 216] on span "Weiwei暐暐" at bounding box center [164, 218] width 76 height 10
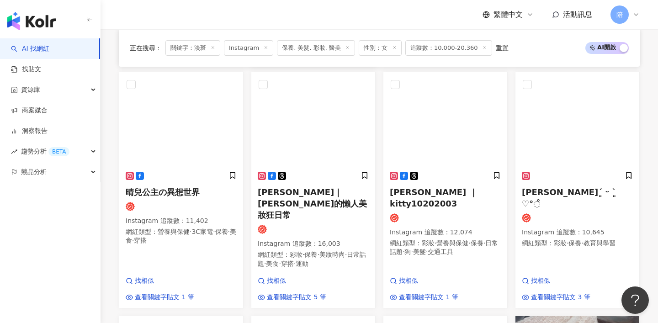
scroll to position [539, 0]
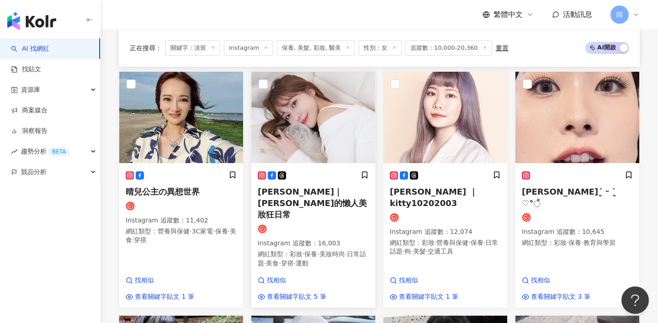
click at [347, 190] on span "Kira K｜Kira的懶人美妝狂日常" at bounding box center [312, 203] width 109 height 32
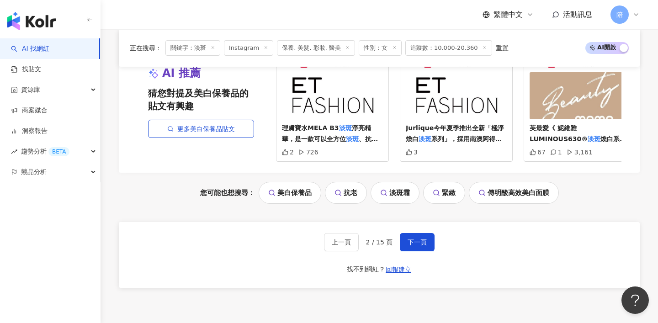
scroll to position [1131, 0]
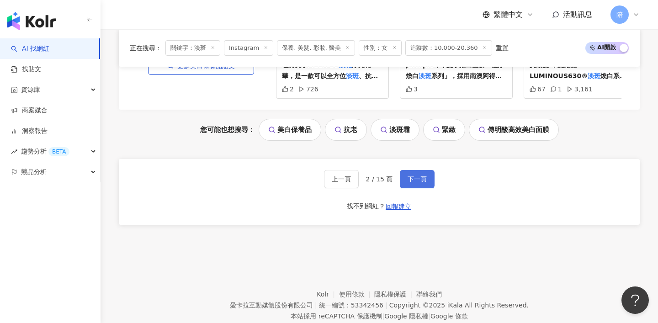
click at [426, 170] on button "下一頁" at bounding box center [417, 179] width 35 height 18
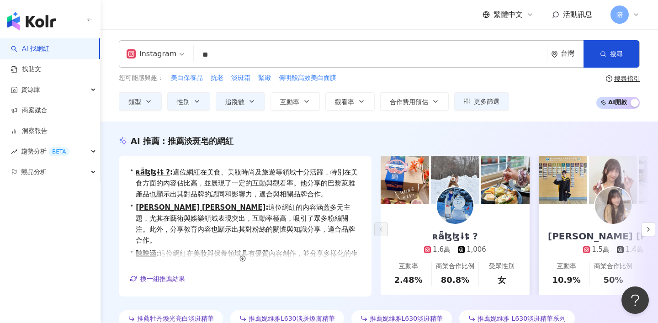
scroll to position [297, 0]
